Goal: Transaction & Acquisition: Download file/media

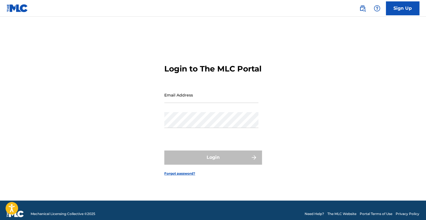
type input "[EMAIL_ADDRESS][DOMAIN_NAME]"
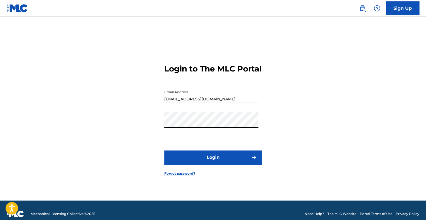
click at [227, 164] on button "Login" at bounding box center [212, 157] width 97 height 14
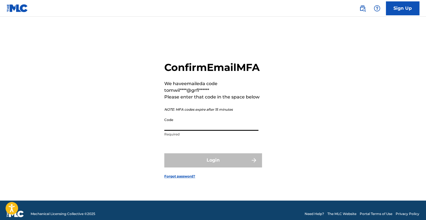
click at [209, 131] on input "Code" at bounding box center [211, 123] width 94 height 16
click at [215, 128] on input "Code" at bounding box center [211, 123] width 94 height 16
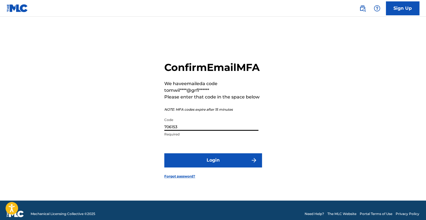
type input "706153"
click at [213, 167] on button "Login" at bounding box center [212, 160] width 97 height 14
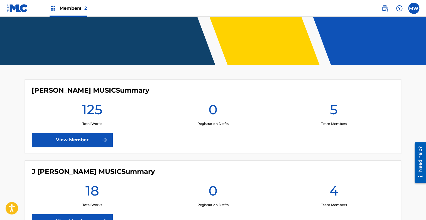
scroll to position [98, 0]
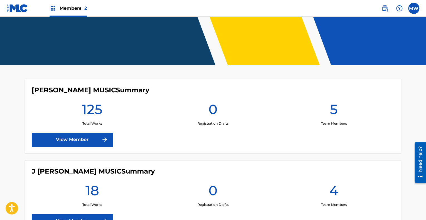
click at [81, 137] on link "View Member" at bounding box center [72, 140] width 81 height 14
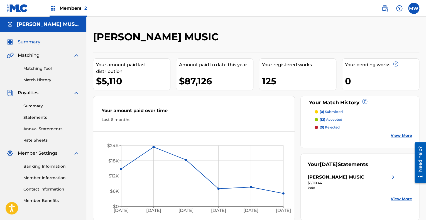
click at [32, 120] on link "Statements" at bounding box center [51, 118] width 56 height 6
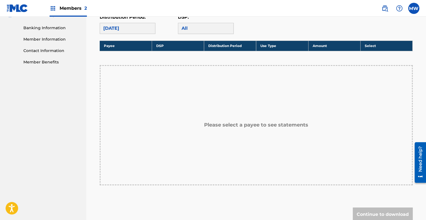
scroll to position [92, 0]
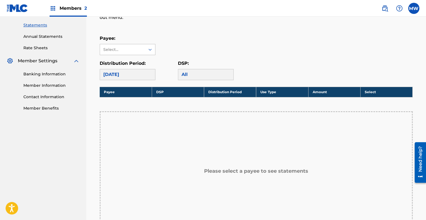
click at [145, 49] on div at bounding box center [150, 50] width 10 height 10
click at [139, 63] on div "[PERSON_NAME] MUSIC" at bounding box center [127, 65] width 55 height 21
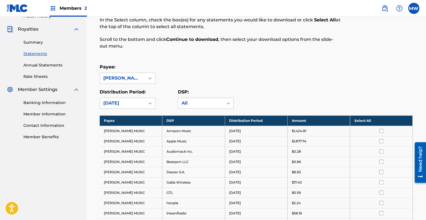
scroll to position [63, 0]
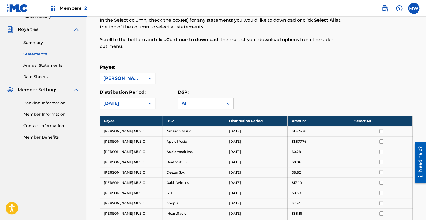
click at [55, 64] on link "Annual Statements" at bounding box center [51, 66] width 56 height 6
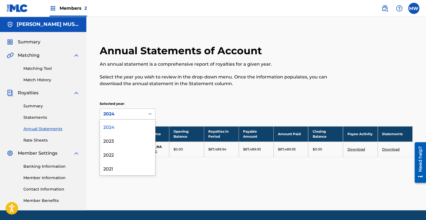
click at [137, 117] on div "2024" at bounding box center [122, 114] width 38 height 7
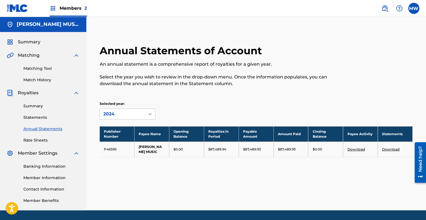
click at [156, 75] on p "Select the year you wish to review in the drop-down menu. Once the information …" at bounding box center [220, 80] width 241 height 13
click at [33, 107] on link "Summary" at bounding box center [51, 106] width 56 height 6
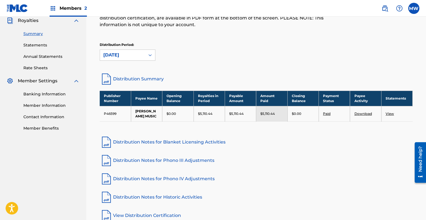
scroll to position [73, 0]
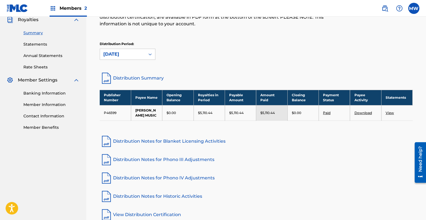
click at [364, 112] on link "Download" at bounding box center [363, 113] width 18 height 4
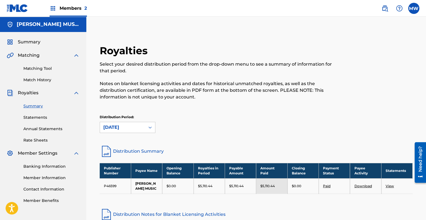
click at [412, 10] on label at bounding box center [413, 8] width 11 height 11
click at [413, 8] on input "MW [PERSON_NAME] [EMAIL_ADDRESS][DOMAIN_NAME] Notification Preferences Profile …" at bounding box center [413, 8] width 0 height 0
click at [371, 61] on link "Notification Preferences" at bounding box center [373, 59] width 41 height 5
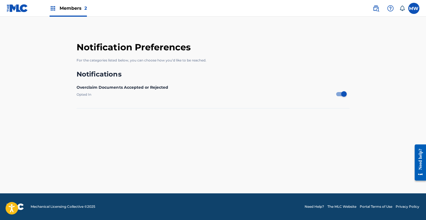
click at [26, 11] on img at bounding box center [17, 8] width 21 height 8
